Goal: Contribute content: Add original content to the website for others to see

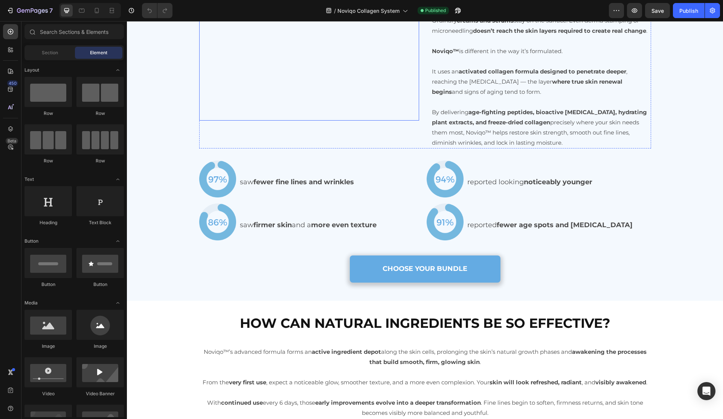
scroll to position [642, 0]
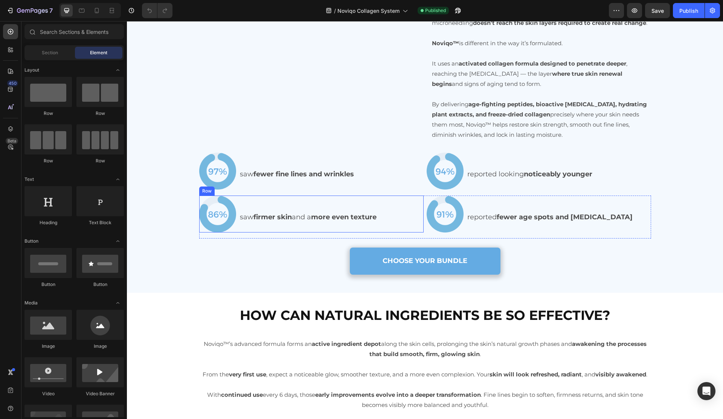
click at [311, 224] on div "saw firmer skin and a more even texture" at bounding box center [331, 217] width 185 height 14
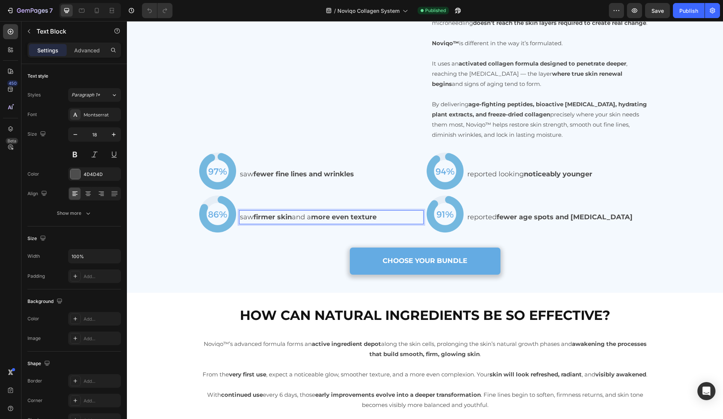
click at [305, 223] on p "saw firmer skin and a more even texture" at bounding box center [331, 217] width 183 height 12
drag, startPoint x: 305, startPoint y: 274, endPoint x: 310, endPoint y: 273, distance: 5.3
click at [310, 223] on p "saw firmer skin and a more even texture" at bounding box center [331, 217] width 183 height 12
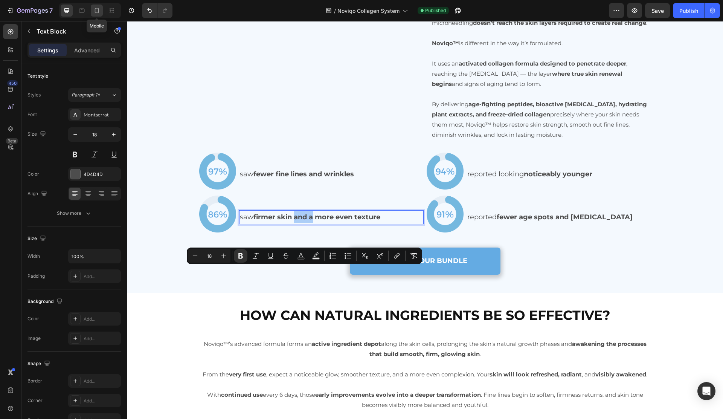
click at [94, 9] on icon at bounding box center [97, 11] width 8 height 8
type input "14"
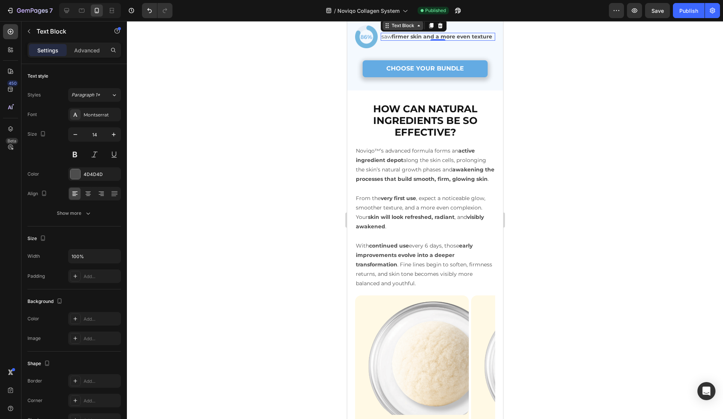
scroll to position [909, 0]
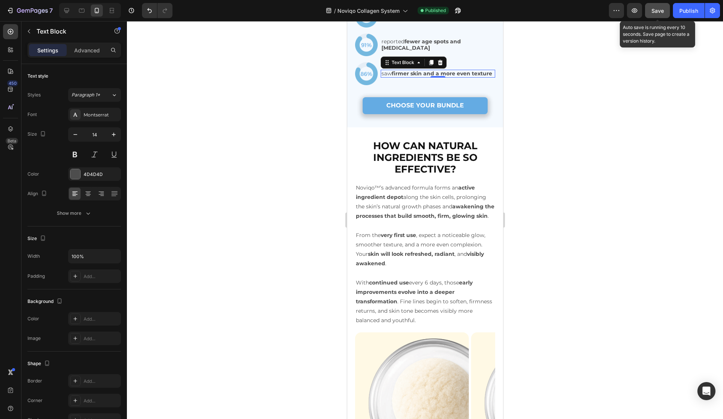
click at [660, 17] on button "Save" at bounding box center [657, 10] width 25 height 15
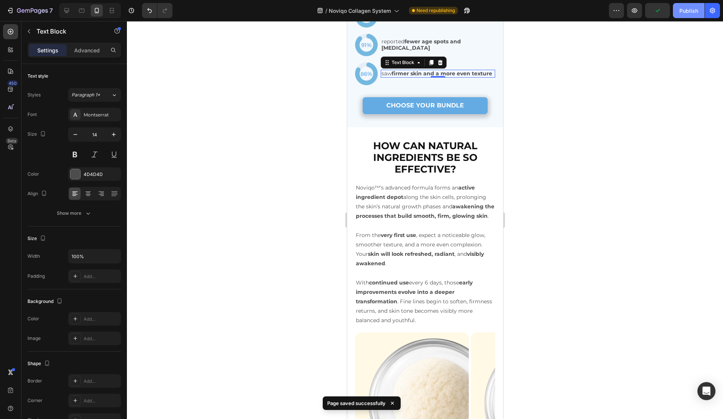
click at [683, 8] on div "Publish" at bounding box center [689, 11] width 19 height 8
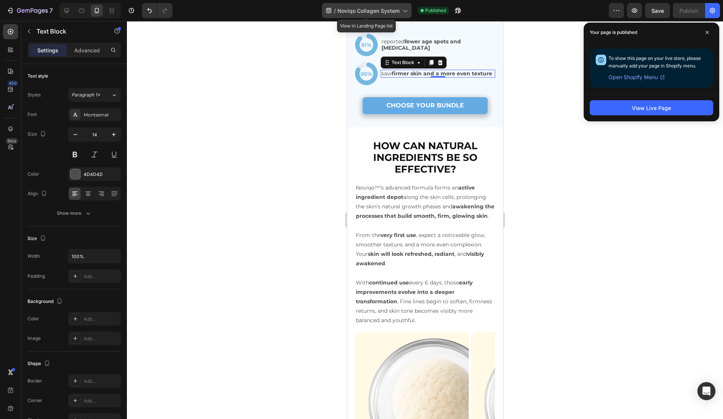
click at [350, 11] on span "Noviqo Collagen System" at bounding box center [369, 11] width 62 height 8
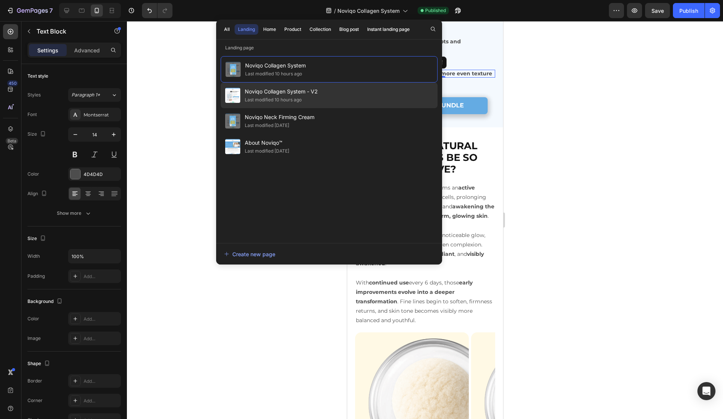
click at [339, 108] on div "Noviqo Collagen System - V2 Last modified 10 hours ago" at bounding box center [329, 121] width 217 height 26
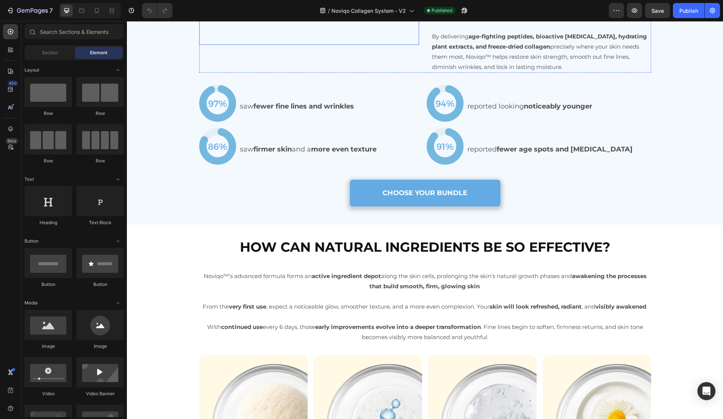
scroll to position [992, 0]
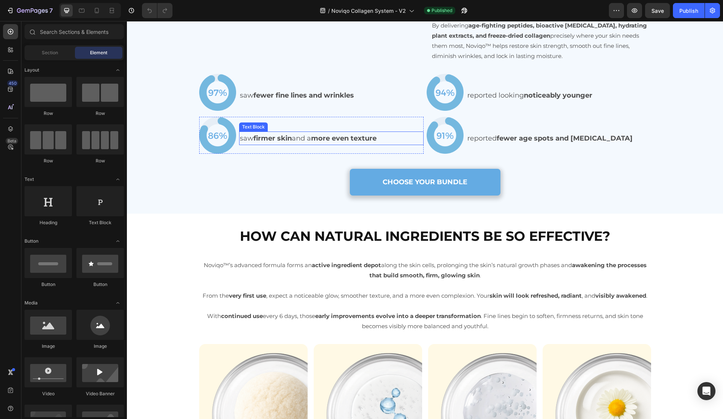
click at [298, 144] on p "saw firmer skin and a more even texture" at bounding box center [331, 138] width 183 height 12
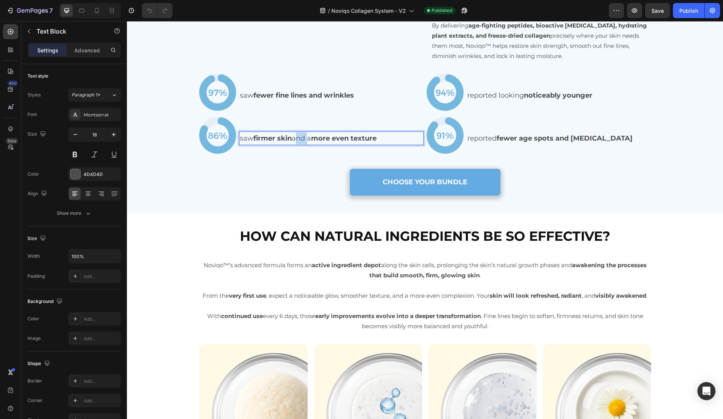
click at [302, 144] on p "saw firmer skin and a more even texture" at bounding box center [331, 138] width 183 height 12
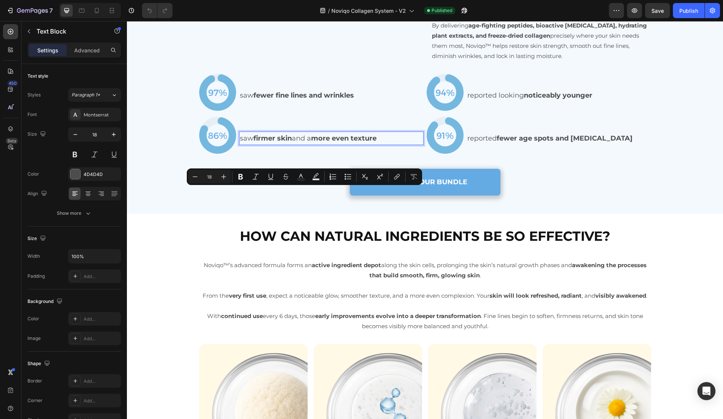
drag, startPoint x: 302, startPoint y: 193, endPoint x: 312, endPoint y: 193, distance: 9.8
click at [312, 144] on p "saw firmer skin and a more even texture" at bounding box center [331, 138] width 183 height 12
click at [358, 7] on span "Noviqo Collagen System - V2" at bounding box center [369, 11] width 75 height 8
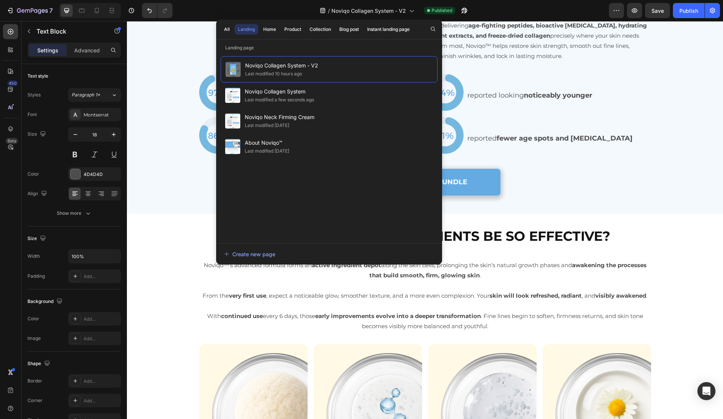
click at [517, 61] on p "By delivering age-fighting peptides, bioactive hyaluronic acid, hydrating plant…" at bounding box center [541, 40] width 219 height 41
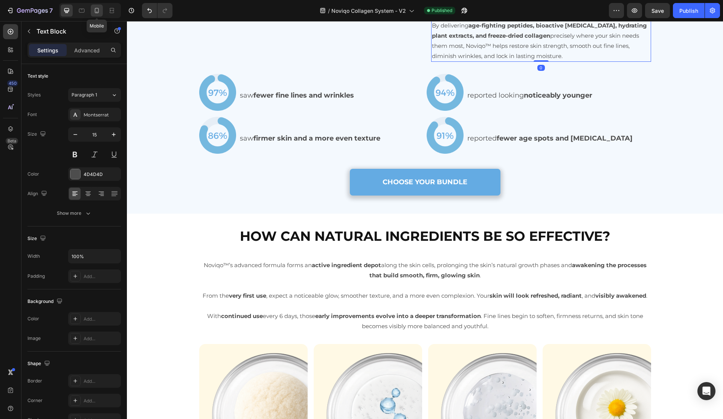
click at [100, 9] on icon at bounding box center [97, 11] width 8 height 8
type input "14"
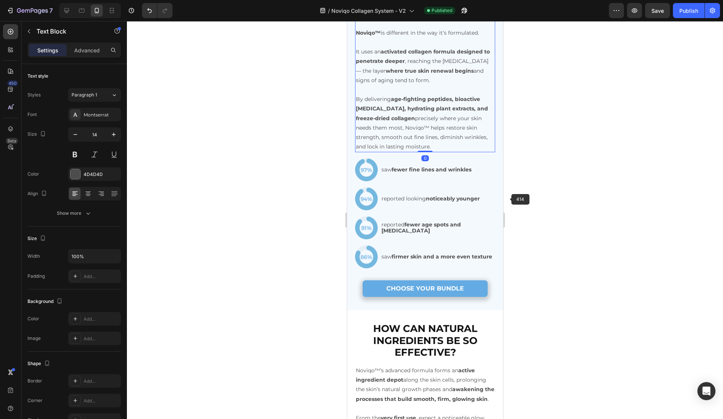
scroll to position [999, 0]
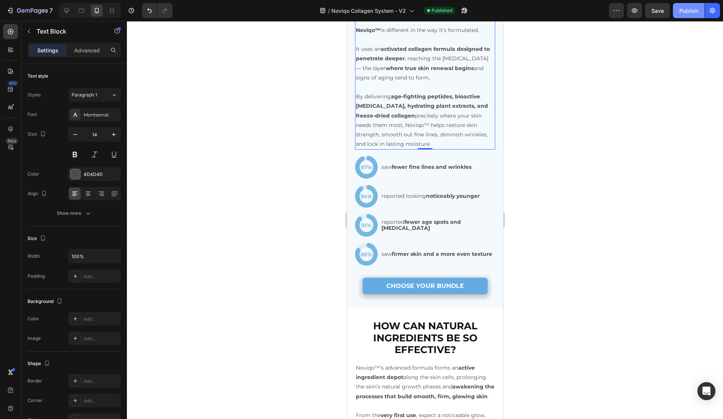
click at [683, 15] on button "Publish" at bounding box center [689, 10] width 32 height 15
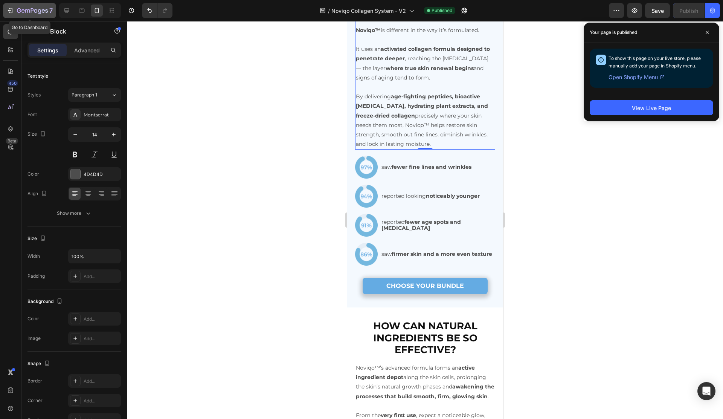
click at [20, 11] on icon "button" at bounding box center [19, 10] width 4 height 5
